Goal: Task Accomplishment & Management: Manage account settings

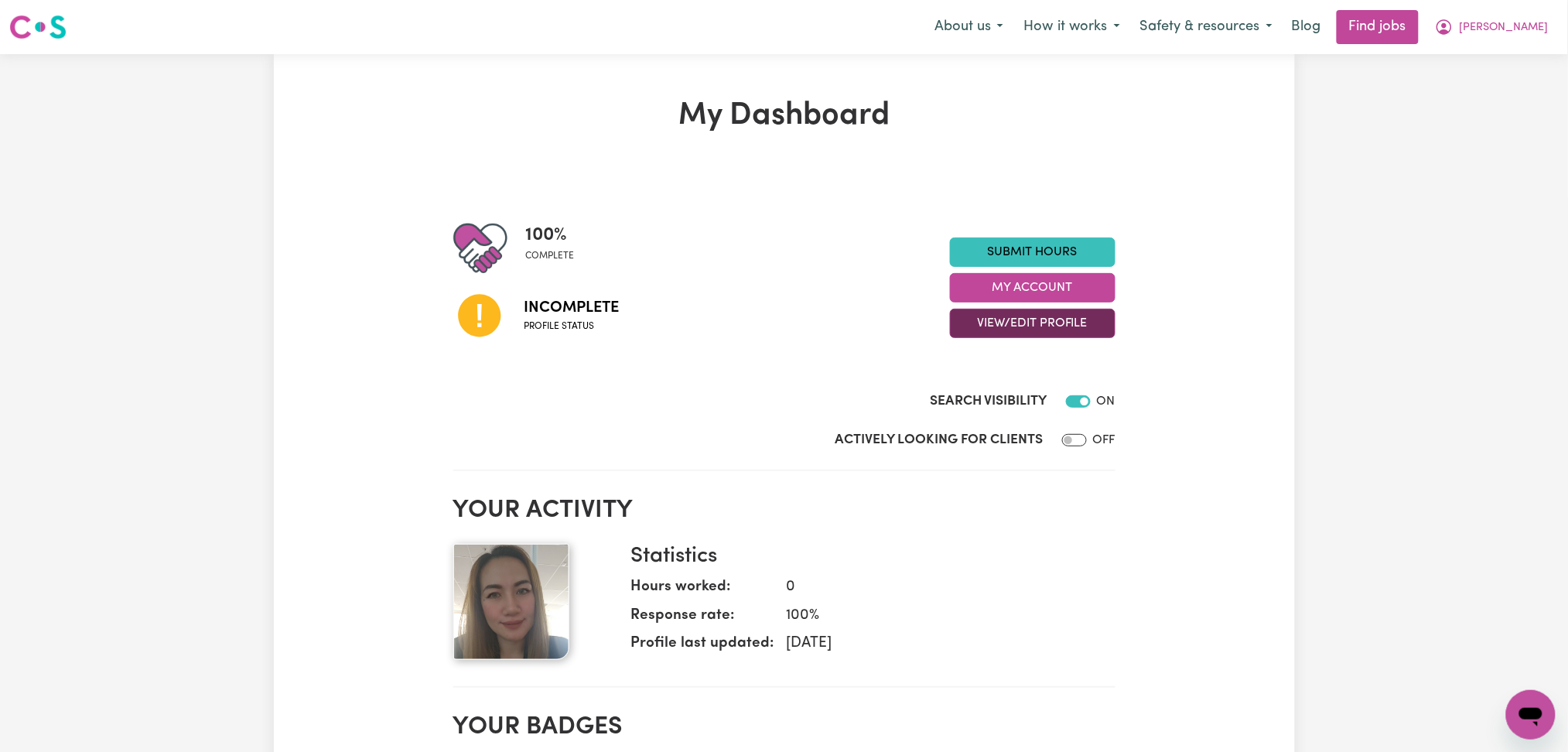
click at [1012, 312] on button "View/Edit Profile" at bounding box center [1033, 323] width 166 height 30
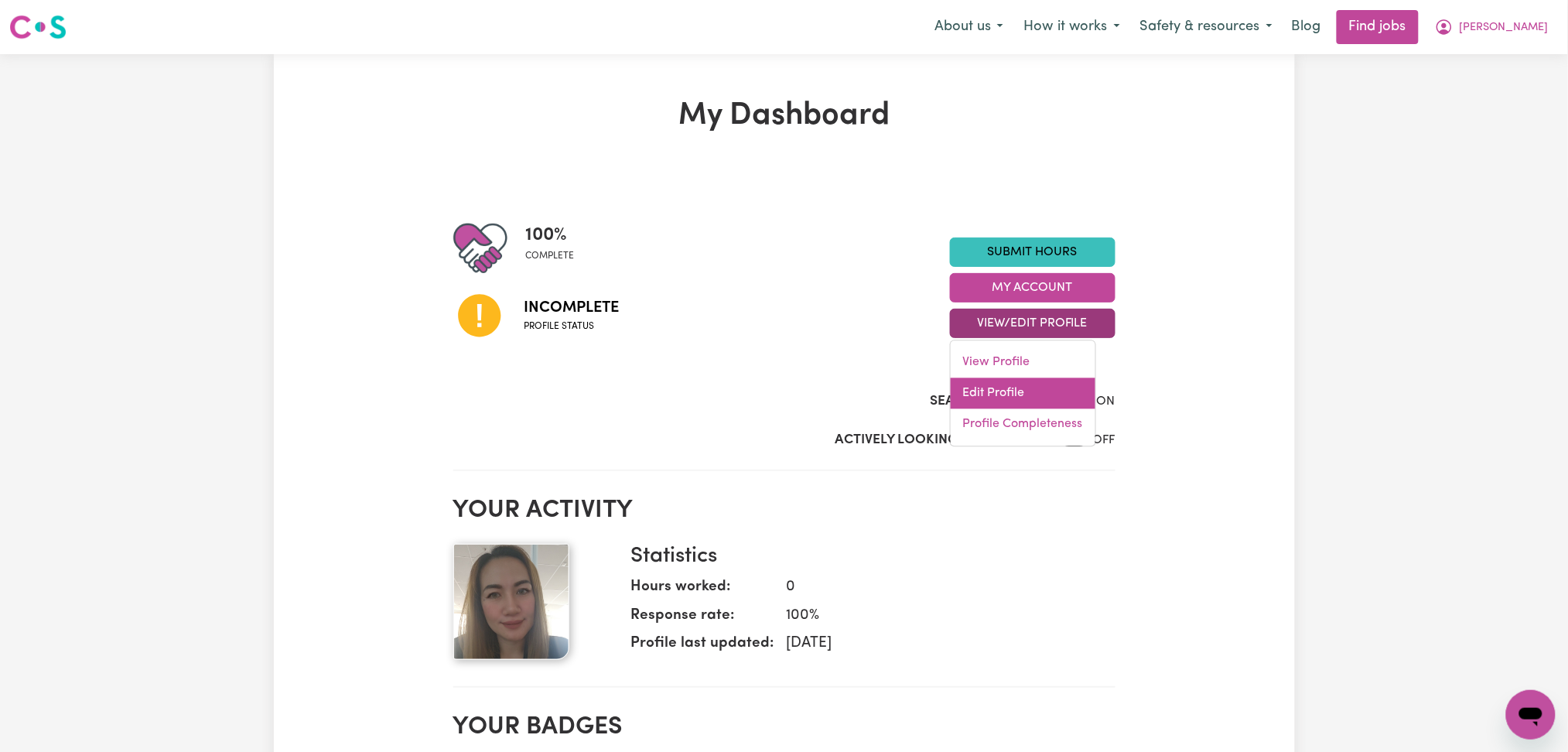
click at [971, 386] on link "Edit Profile" at bounding box center [1023, 393] width 145 height 31
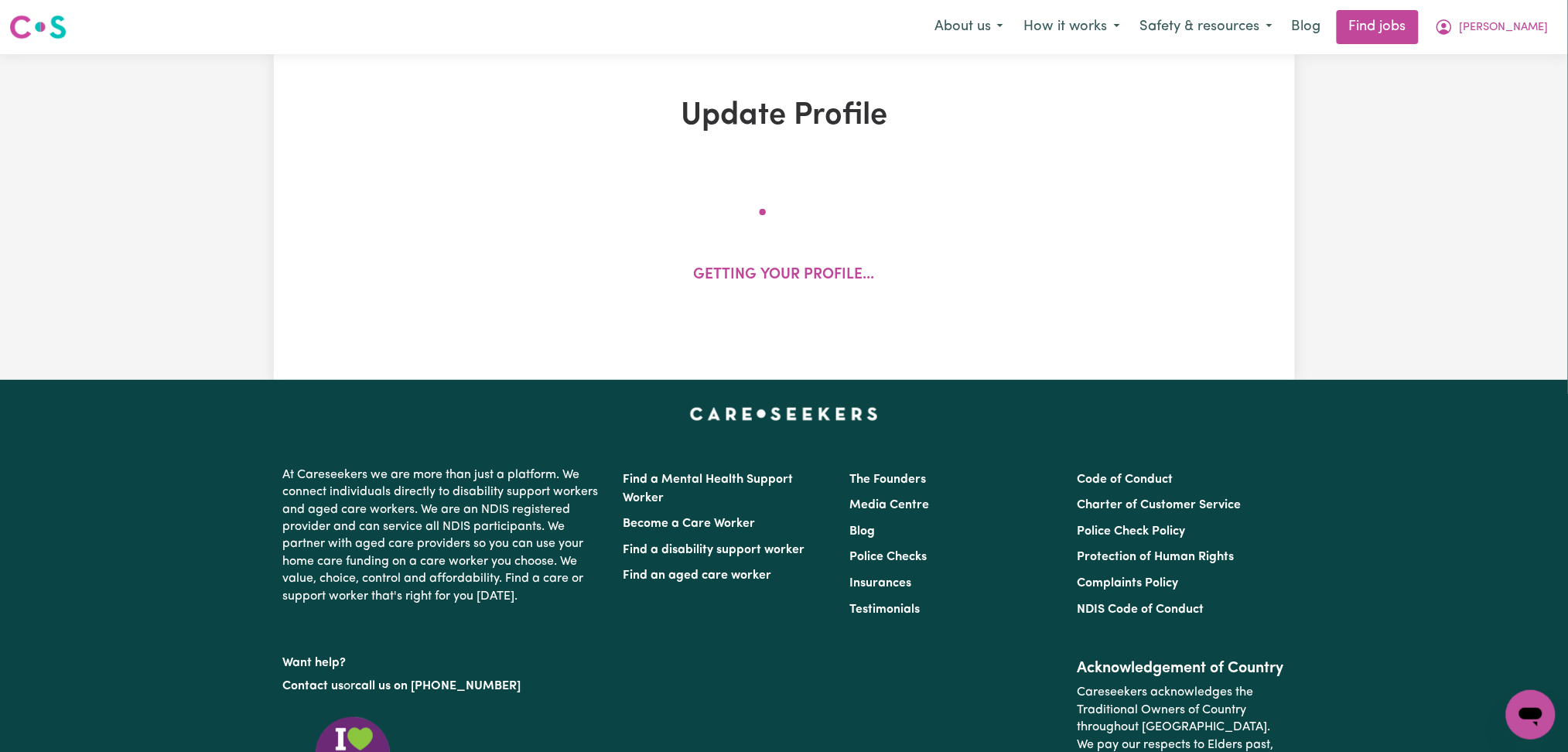
select select "[DEMOGRAPHIC_DATA]"
select select "Student Visa"
select select "Studying a healthcare related degree or qualification"
select select "57"
select select "90"
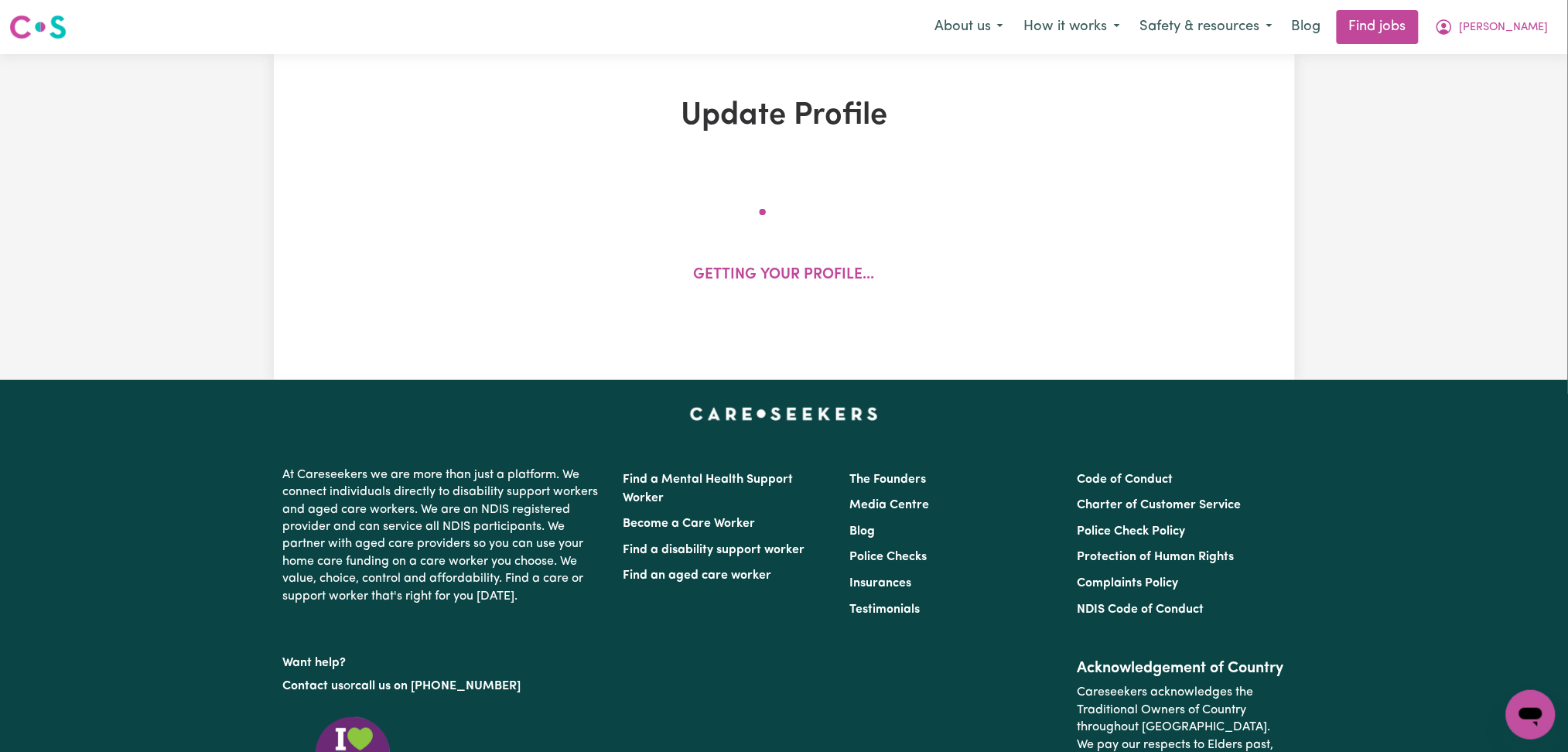
select select "115"
select select "140"
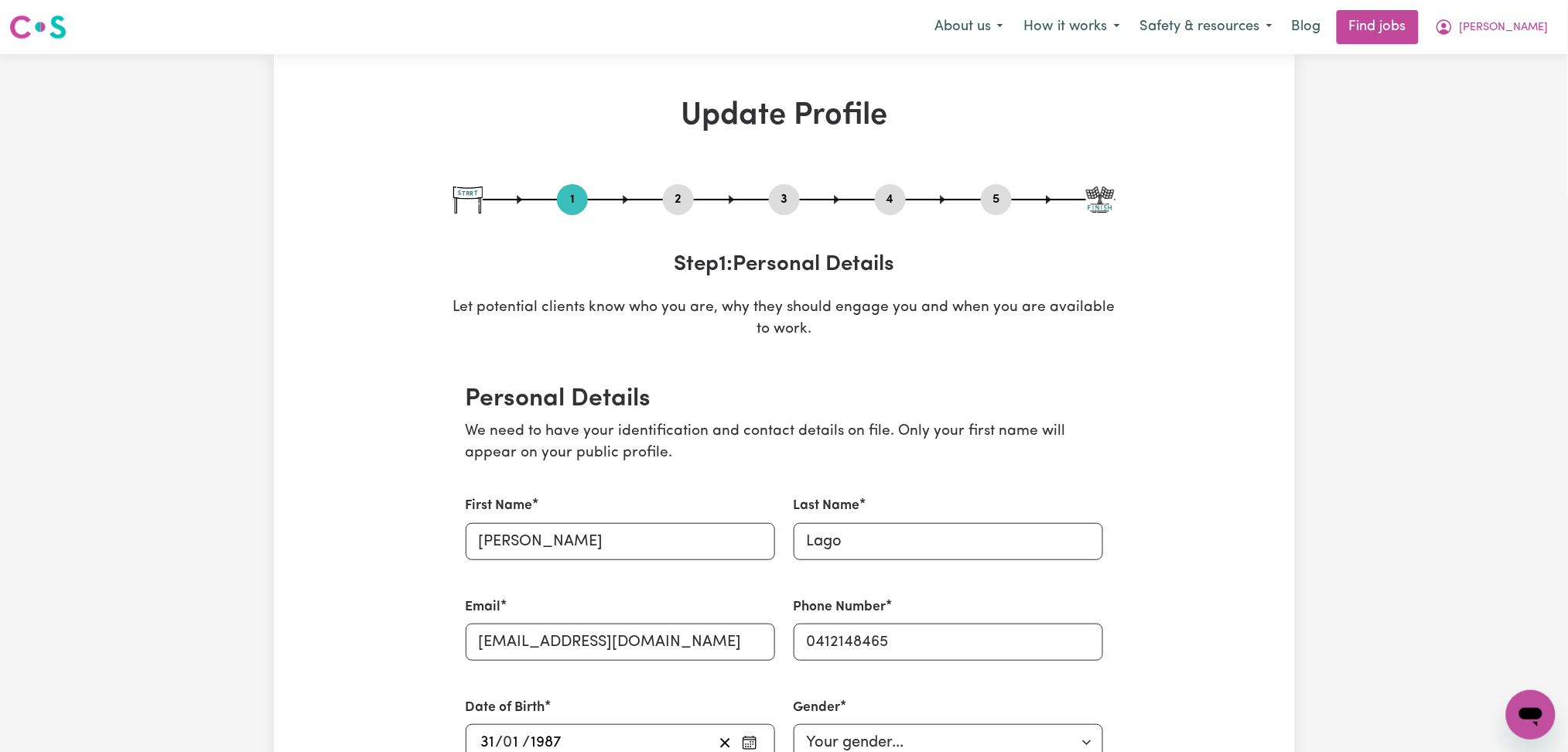
click at [676, 206] on button "2" at bounding box center [678, 199] width 31 height 20
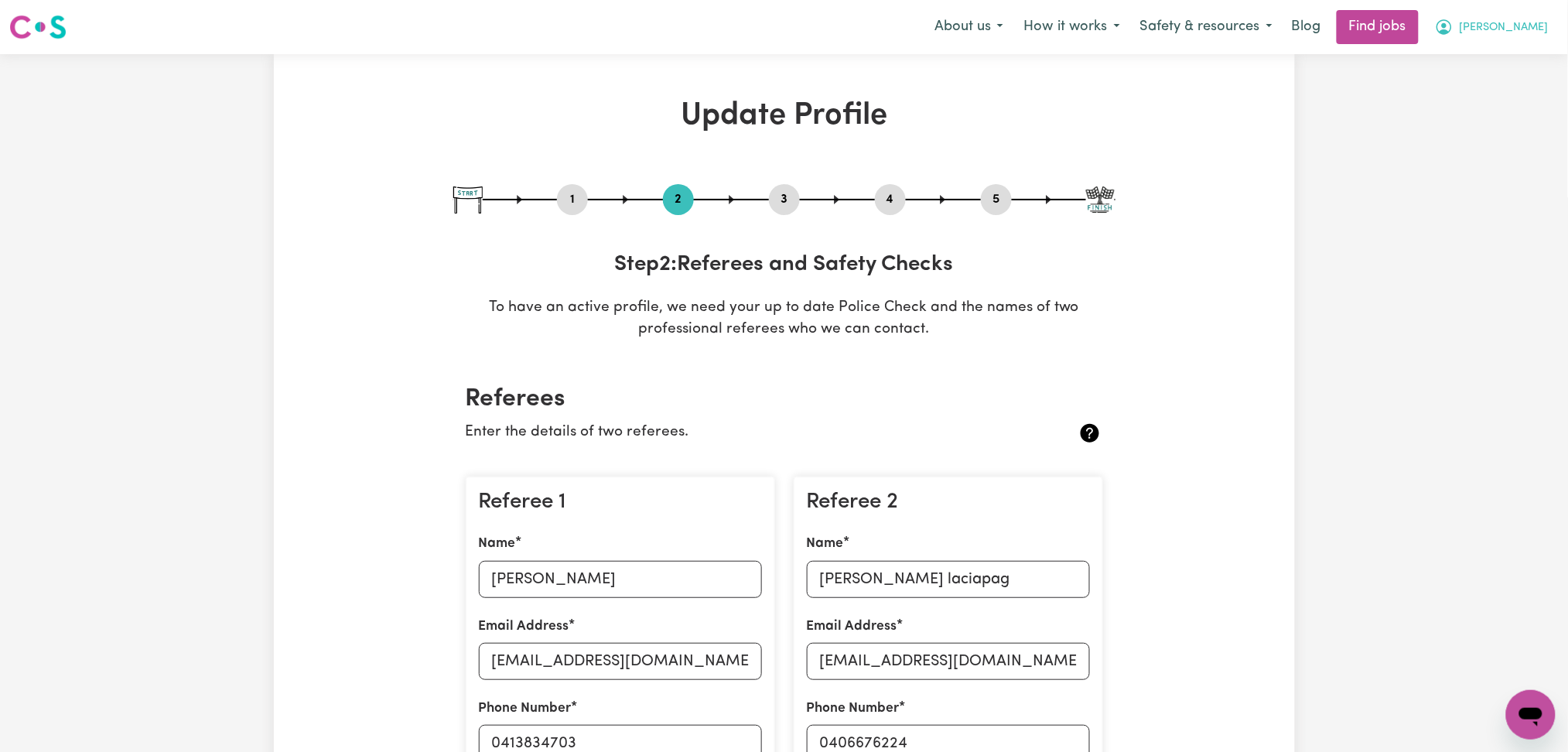
click at [1447, 26] on icon "My Account" at bounding box center [1444, 26] width 4 height 5
click at [1489, 111] on link "Logout" at bounding box center [1497, 119] width 122 height 30
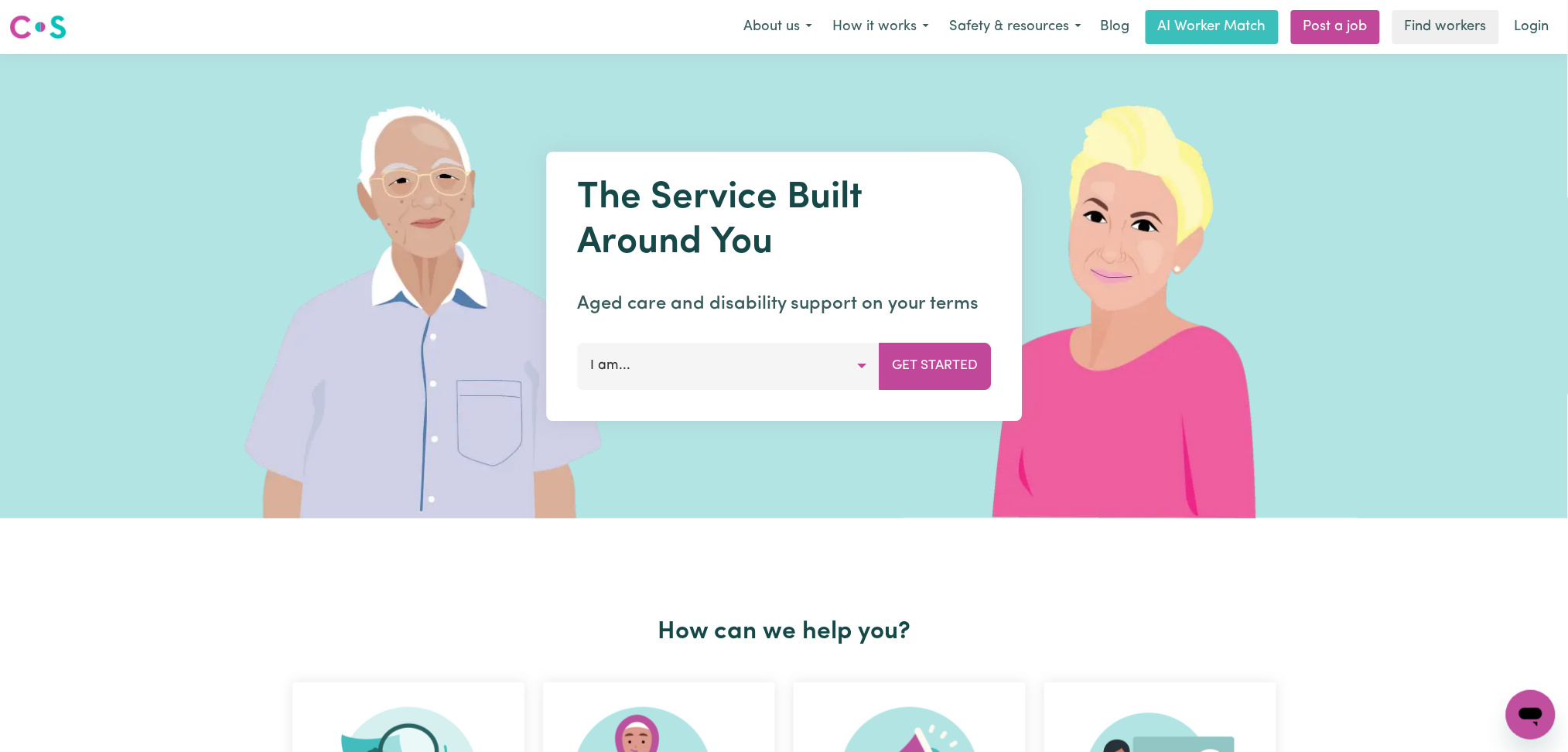
click at [1519, 28] on link "Login" at bounding box center [1531, 27] width 53 height 34
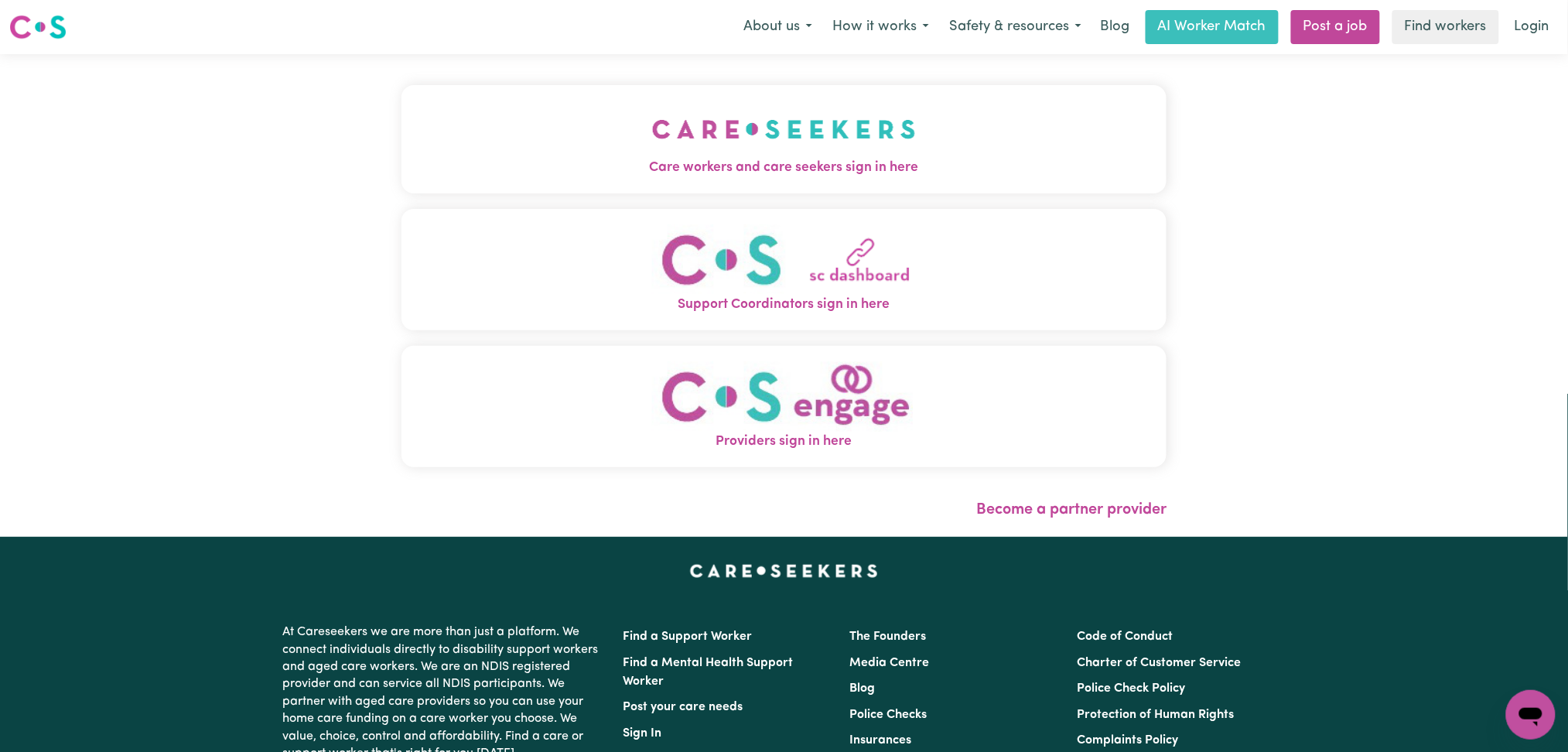
click at [761, 127] on img "Care workers and care seekers sign in here" at bounding box center [784, 129] width 264 height 58
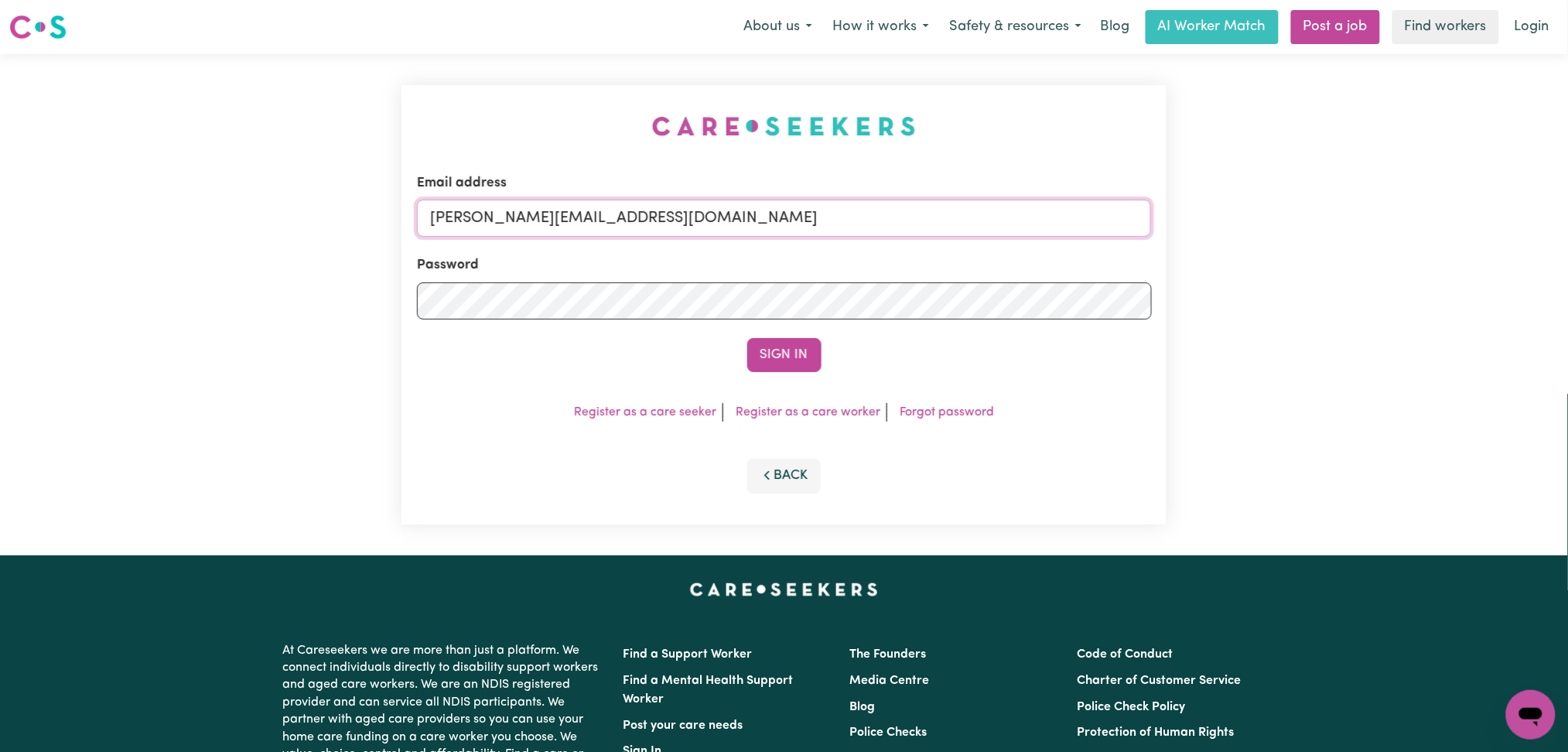
click at [588, 210] on input "[PERSON_NAME][EMAIL_ADDRESS][DOMAIN_NAME]" at bounding box center [784, 217] width 735 height 38
drag, startPoint x: 511, startPoint y: 211, endPoint x: 943, endPoint y: 213, distance: 432.0
click at [943, 213] on input "Superuser~[EMAIL_ADDRESS][DOMAIN_NAME]" at bounding box center [784, 217] width 735 height 38
type input "Superuser~[EMAIL_ADDRESS][DOMAIN_NAME]"
click at [778, 359] on button "Sign In" at bounding box center [784, 355] width 74 height 34
